Goal: Task Accomplishment & Management: Manage account settings

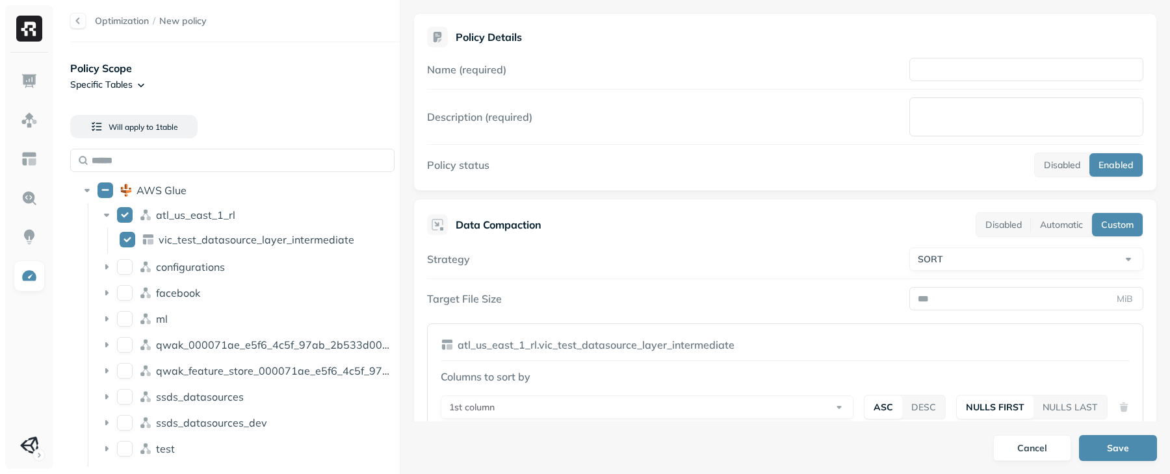
select select "****"
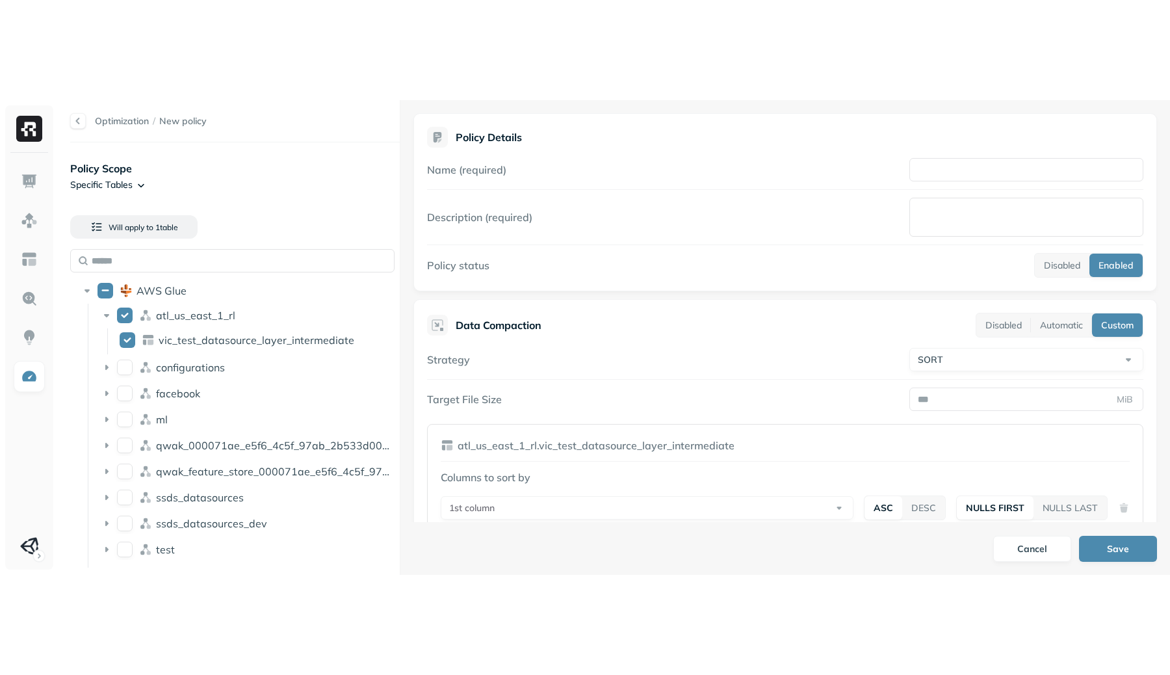
scroll to position [128, 0]
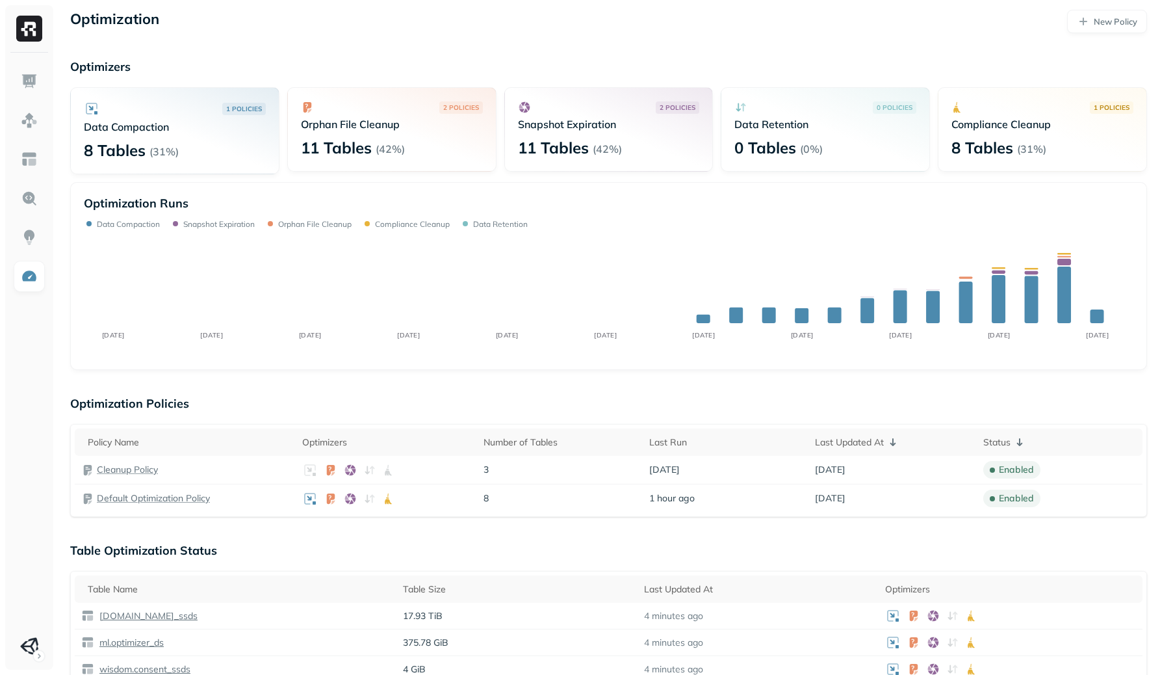
scroll to position [4, 0]
click at [178, 498] on p "Default Optimization Policy" at bounding box center [153, 497] width 113 height 12
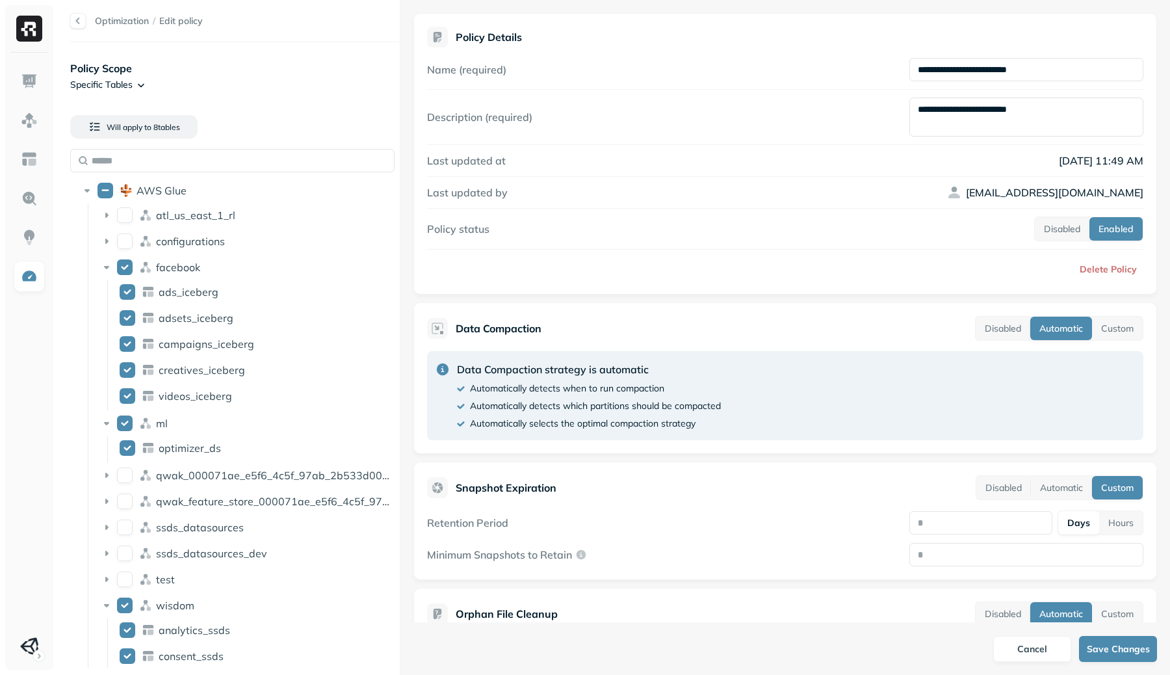
scroll to position [326, 0]
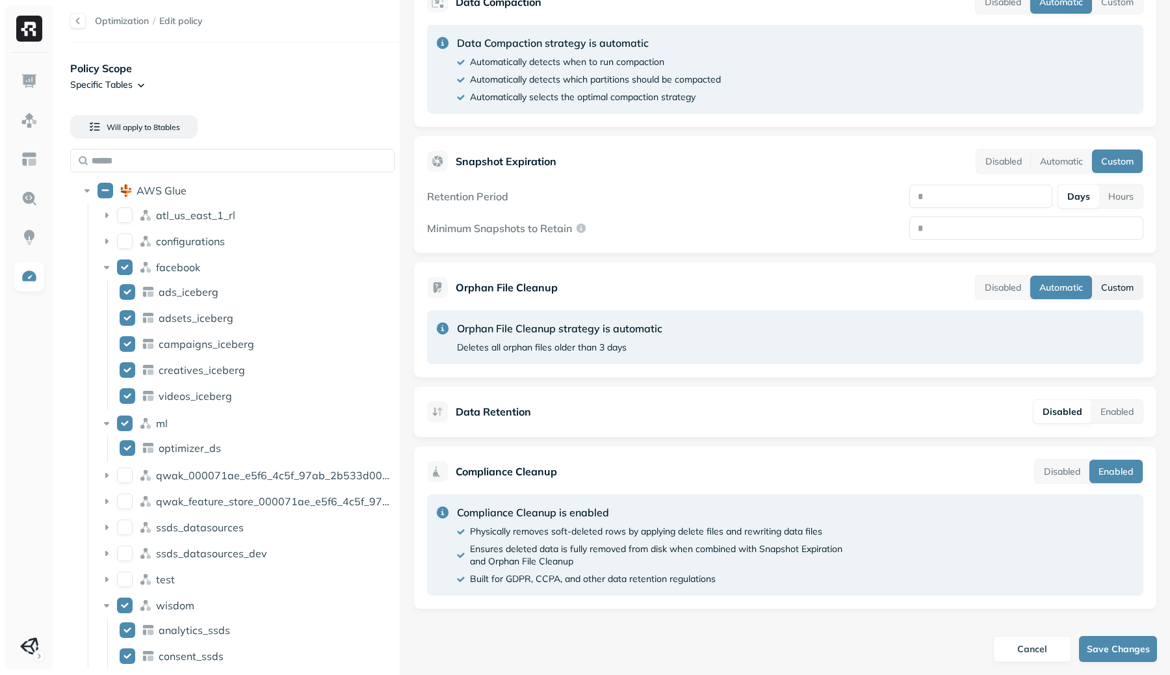
click at [1096, 290] on button "Custom" at bounding box center [1117, 287] width 51 height 23
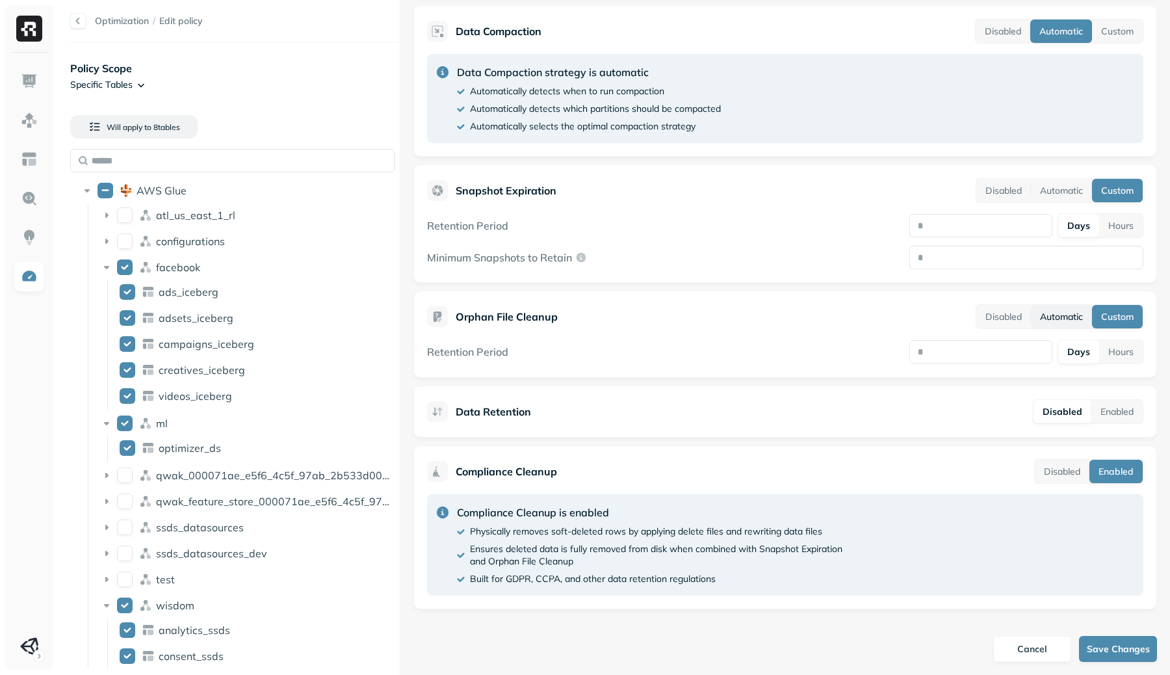
click at [1060, 318] on button "Automatic" at bounding box center [1061, 316] width 61 height 23
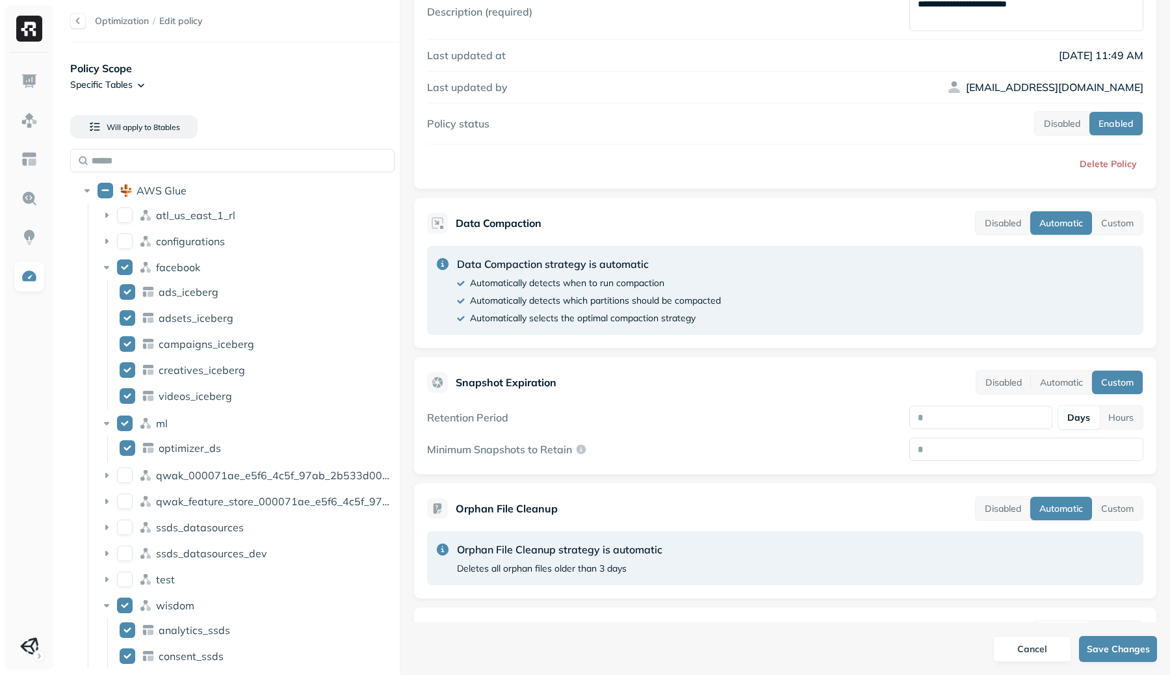
scroll to position [29, 0]
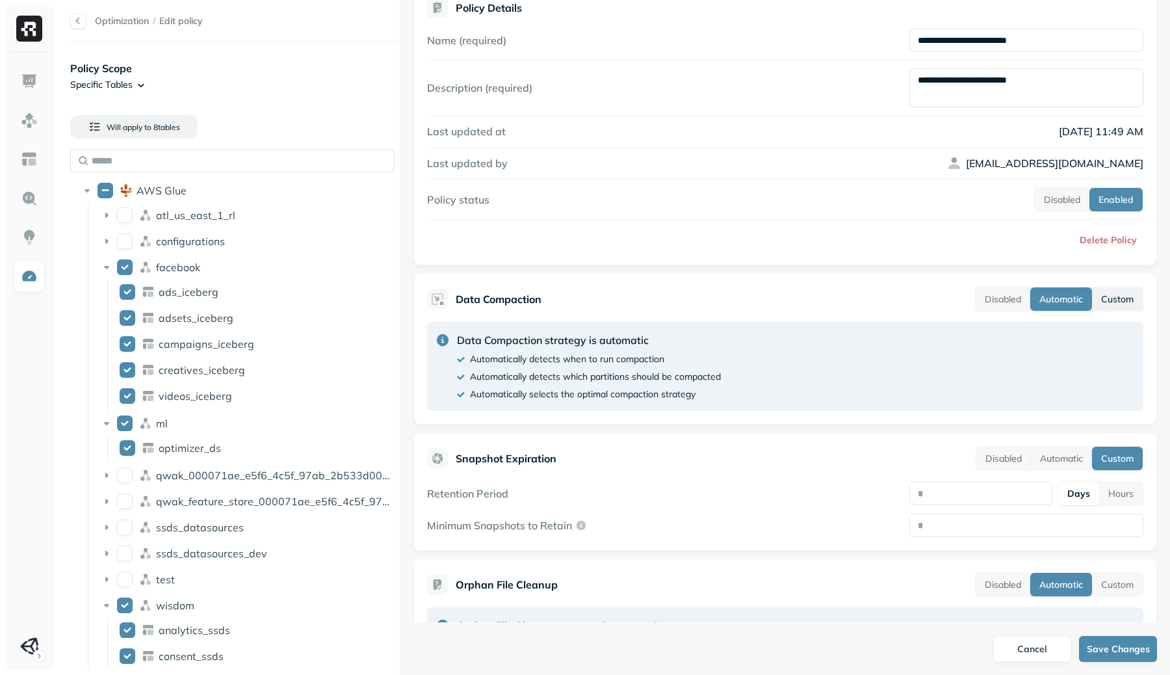
click at [1105, 289] on button "Custom" at bounding box center [1117, 298] width 51 height 23
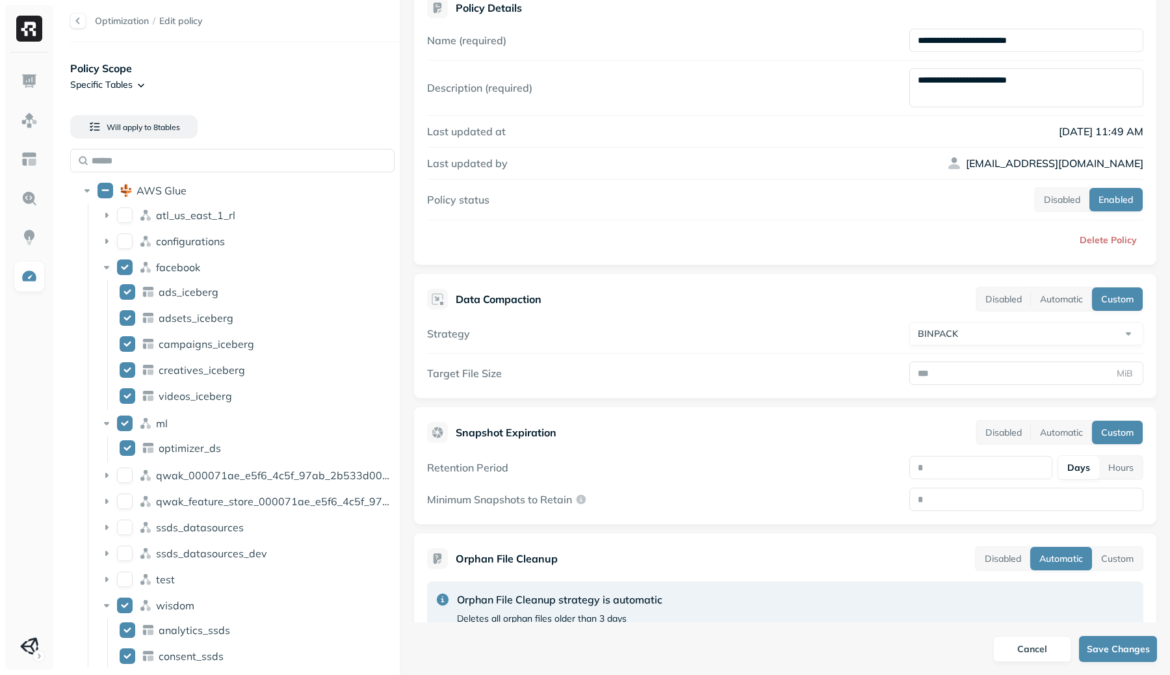
click at [1014, 333] on html "**********" at bounding box center [585, 337] width 1170 height 675
select select "****"
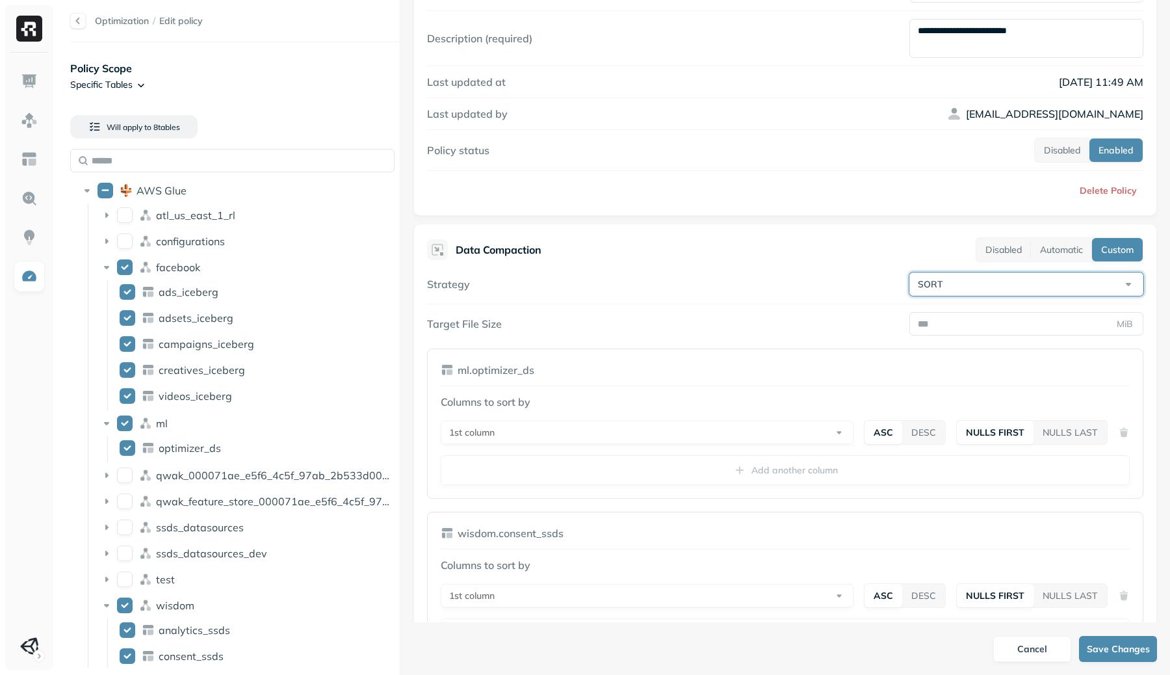
scroll to position [0, 0]
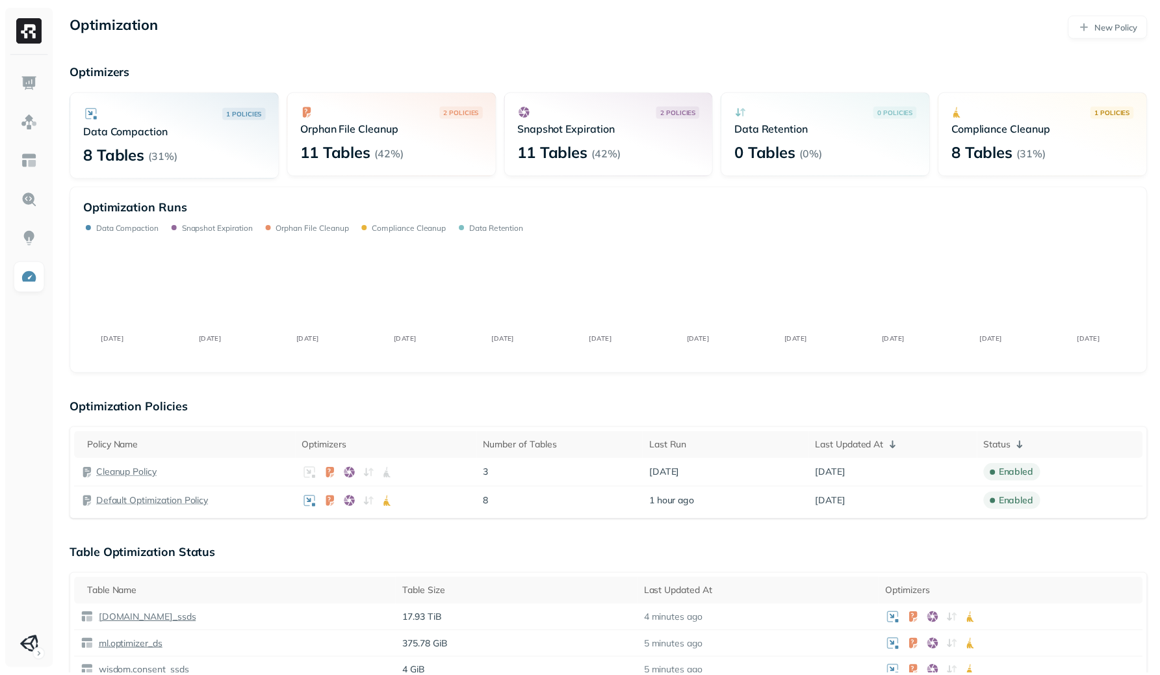
scroll to position [4, 0]
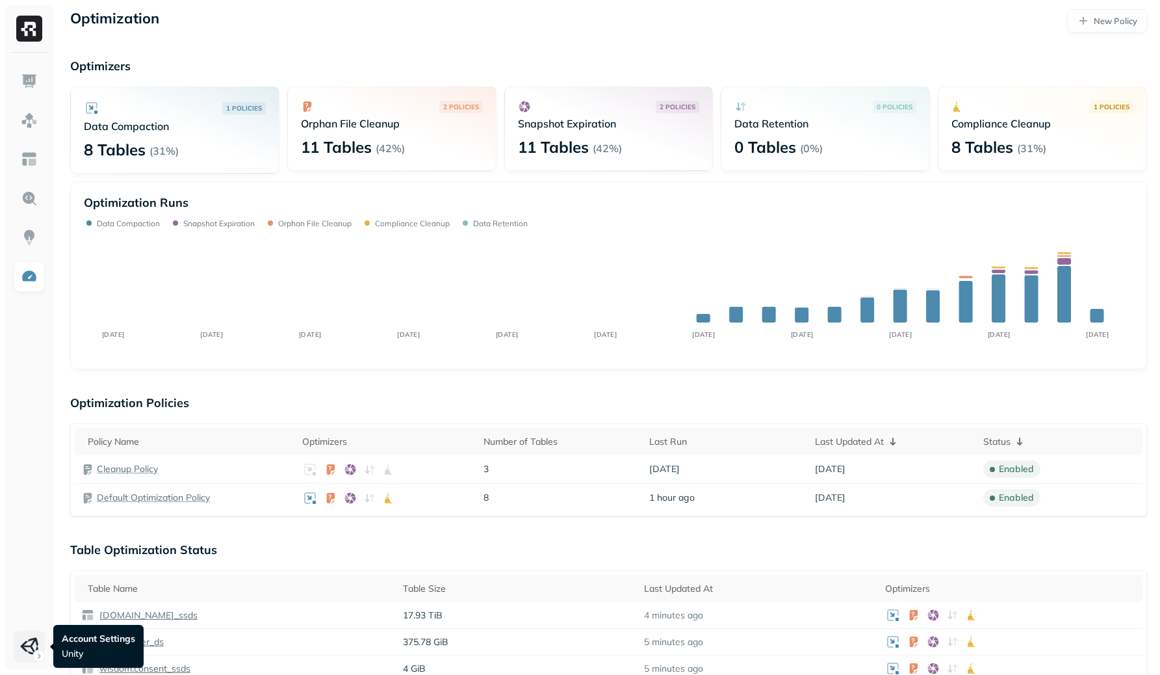
click at [30, 655] on html "Optimization New Policy Optimizers 1 POLICIES Data Compaction 8 Tables ( 31% ) …" at bounding box center [580, 654] width 1160 height 1317
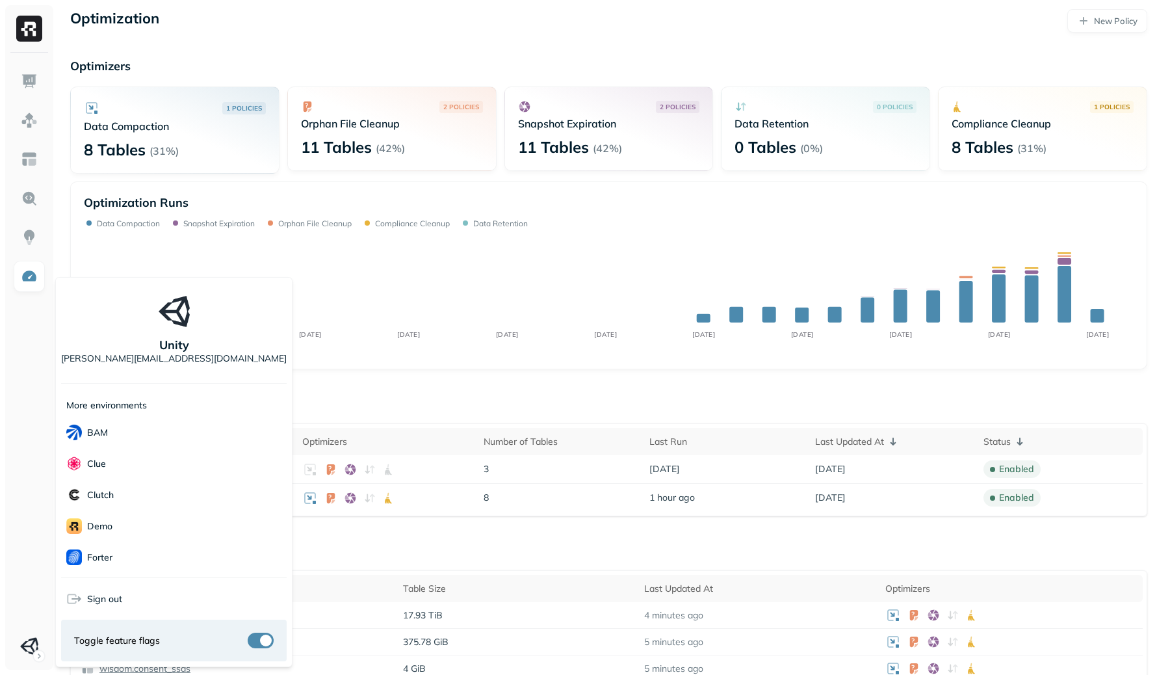
click at [29, 654] on html "Optimization New Policy Optimizers 1 POLICIES Data Compaction 8 Tables ( 31% ) …" at bounding box center [585, 654] width 1170 height 1317
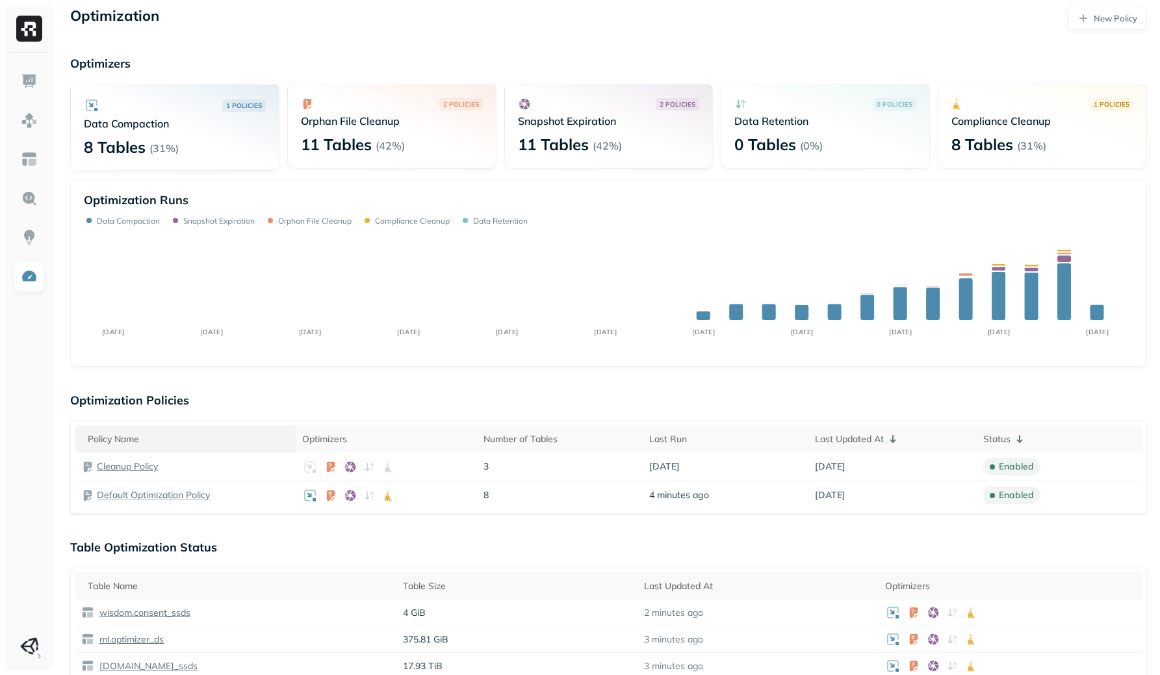
scroll to position [10, 0]
